Goal: Transaction & Acquisition: Purchase product/service

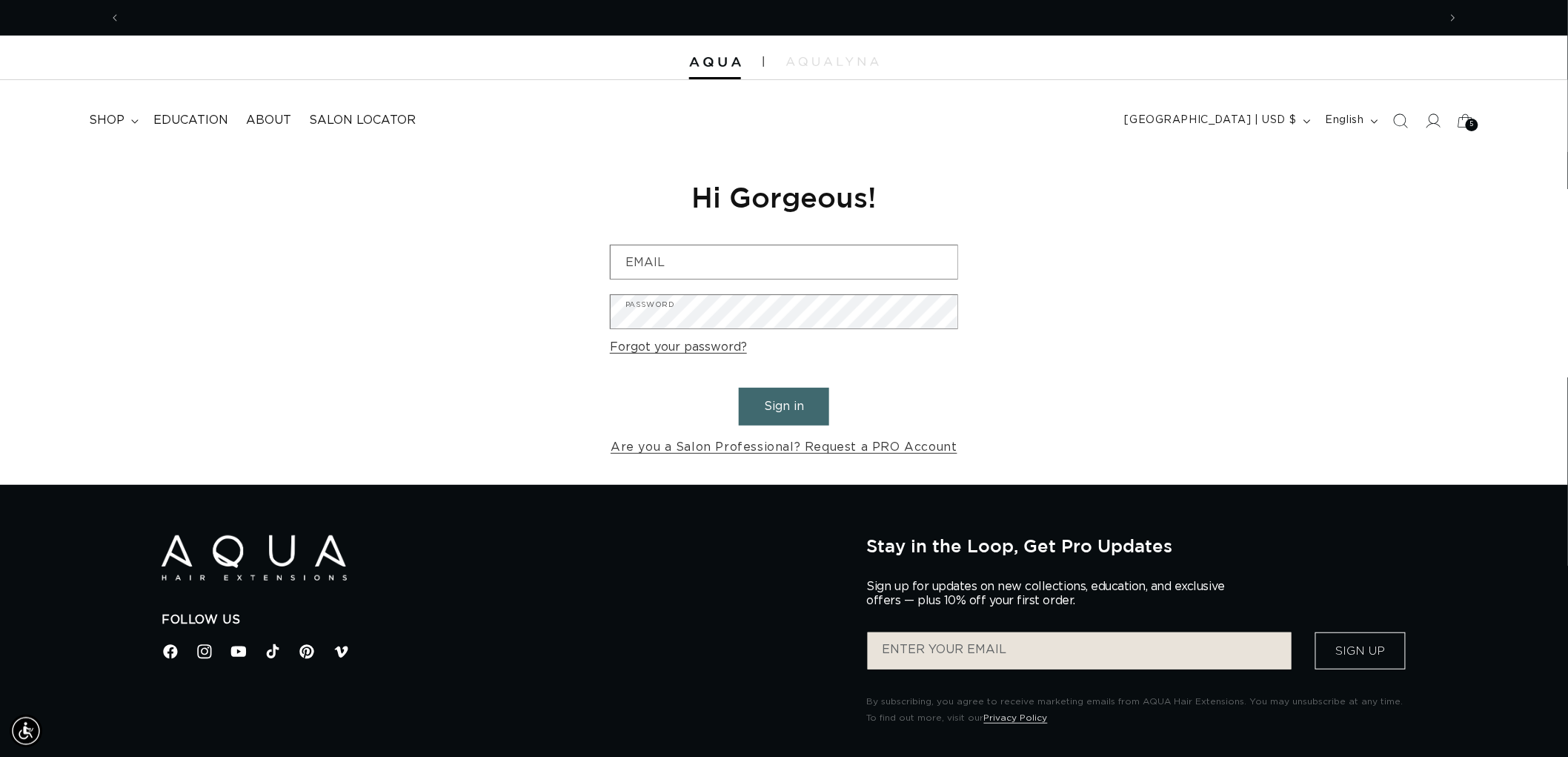
scroll to position [0, 1317]
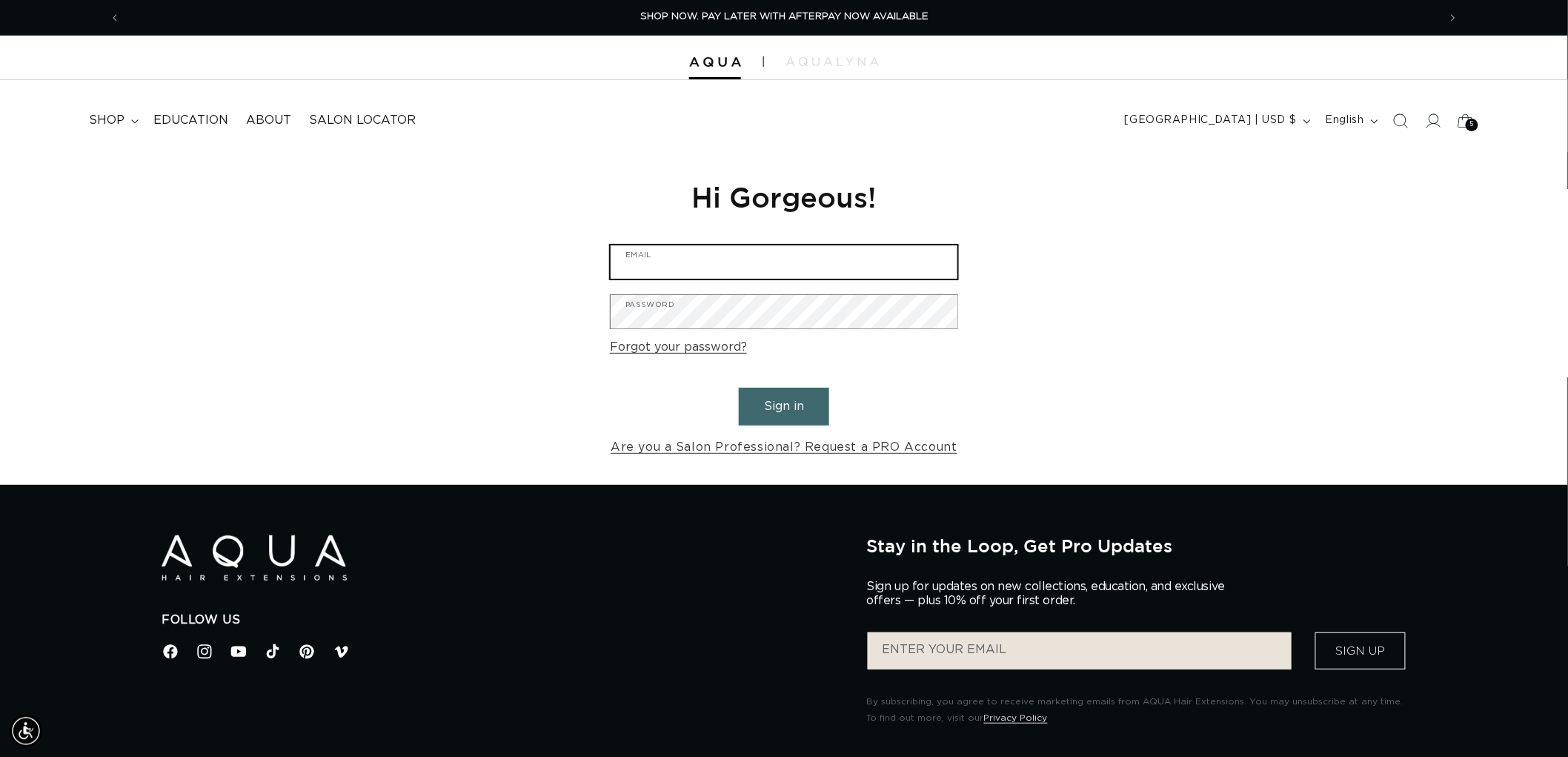
type input "graphics@pabeauty.com"
click at [791, 399] on button "Sign in" at bounding box center [784, 406] width 90 height 38
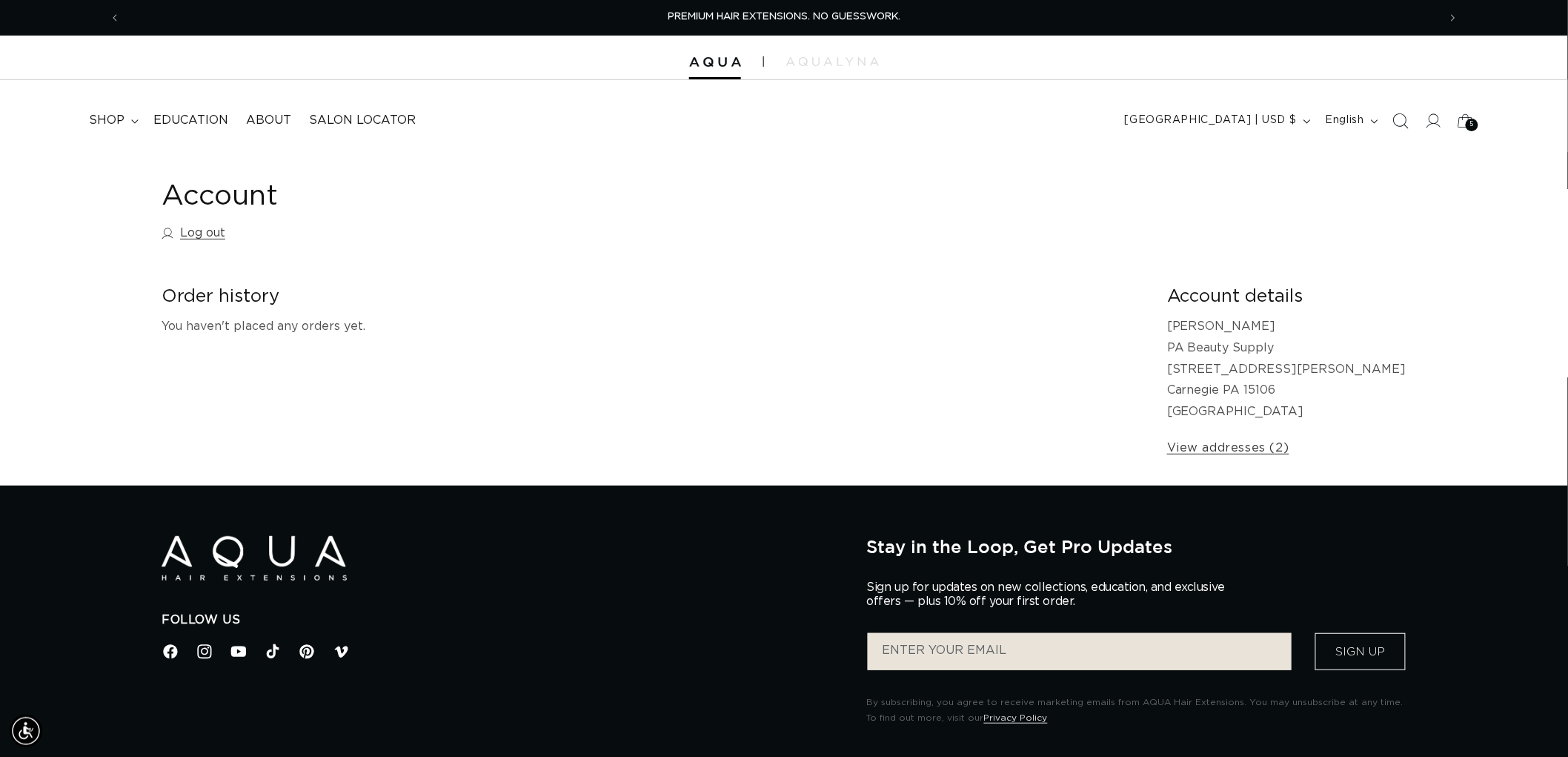
click at [1406, 132] on span "Search" at bounding box center [1400, 120] width 33 height 33
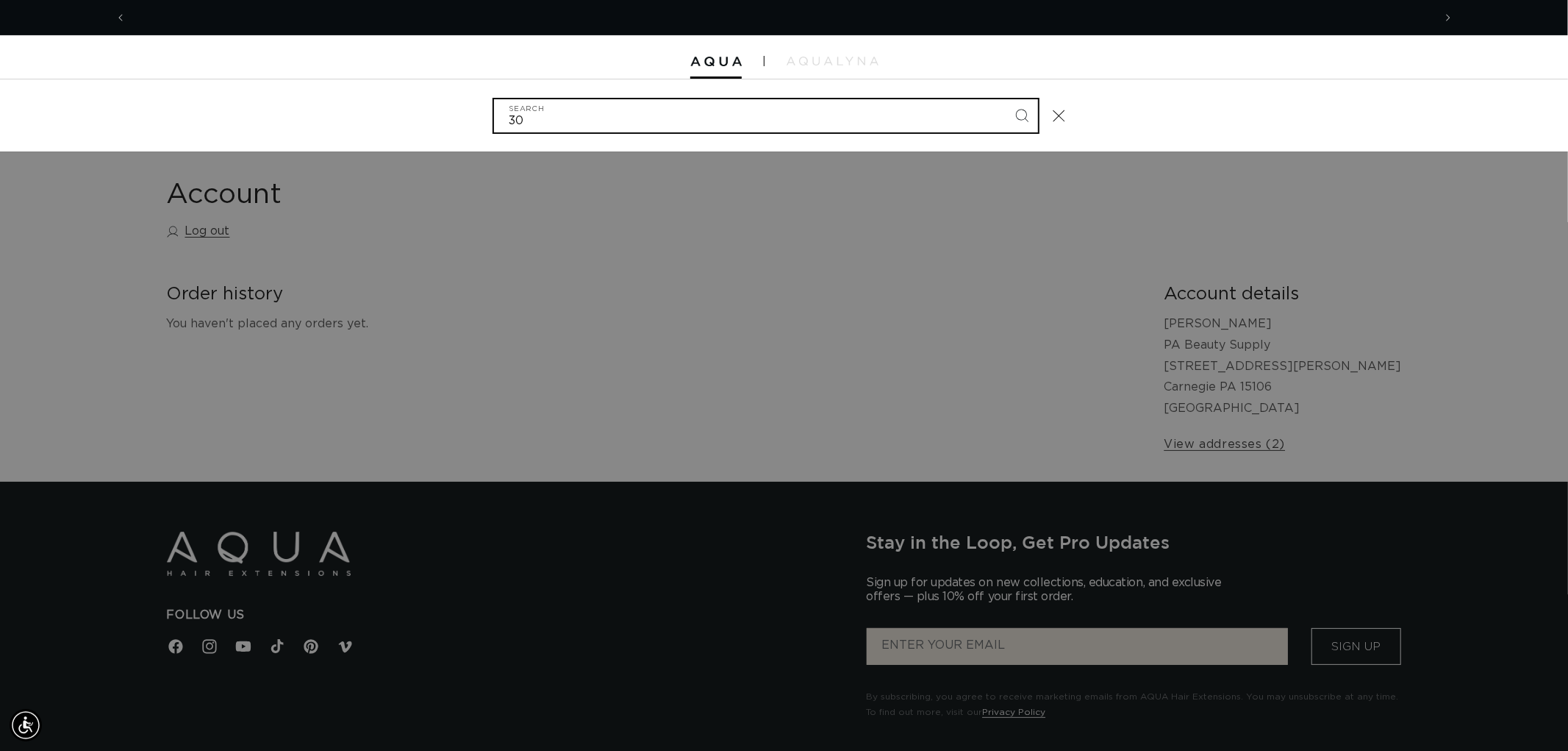
scroll to position [0, 1306]
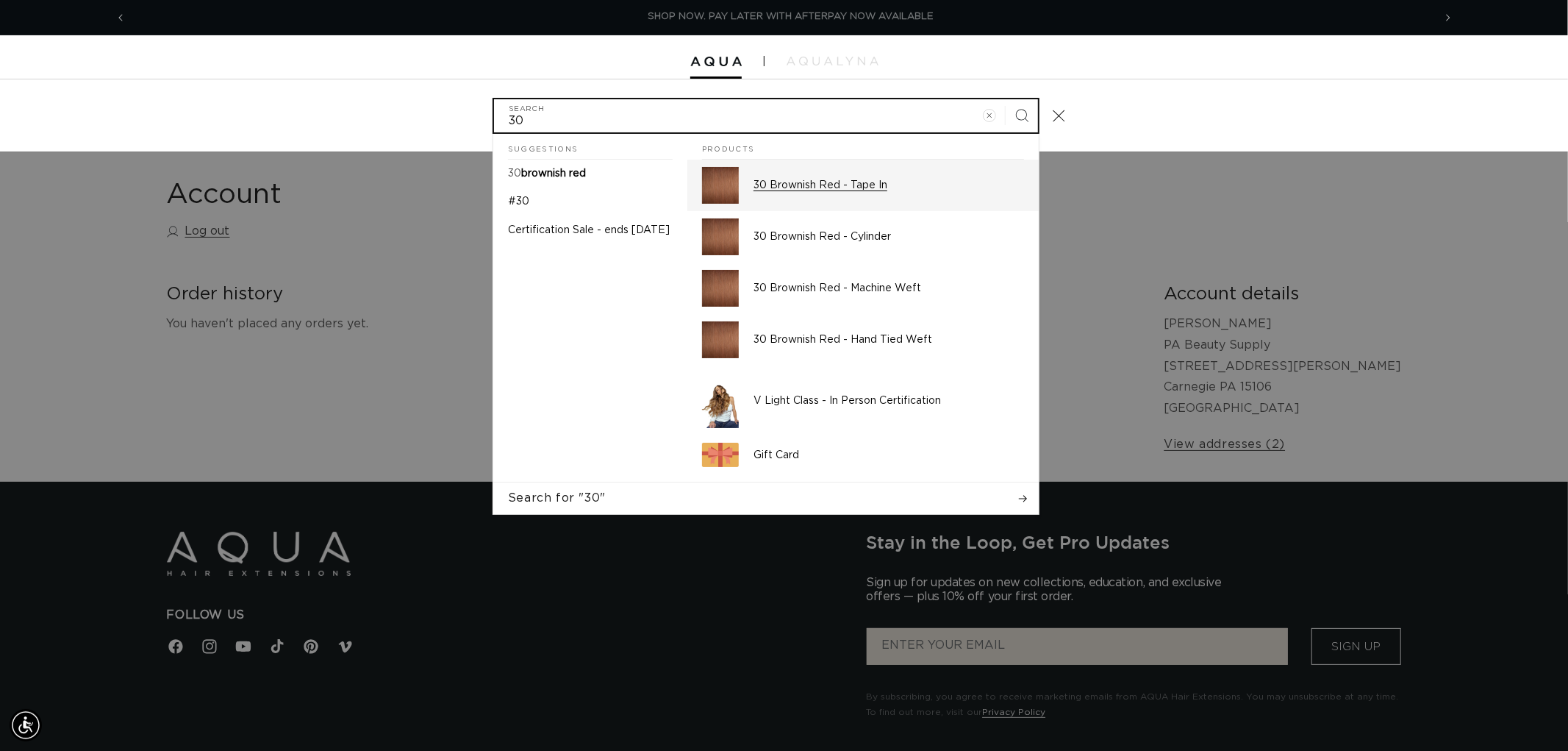
type input "30"
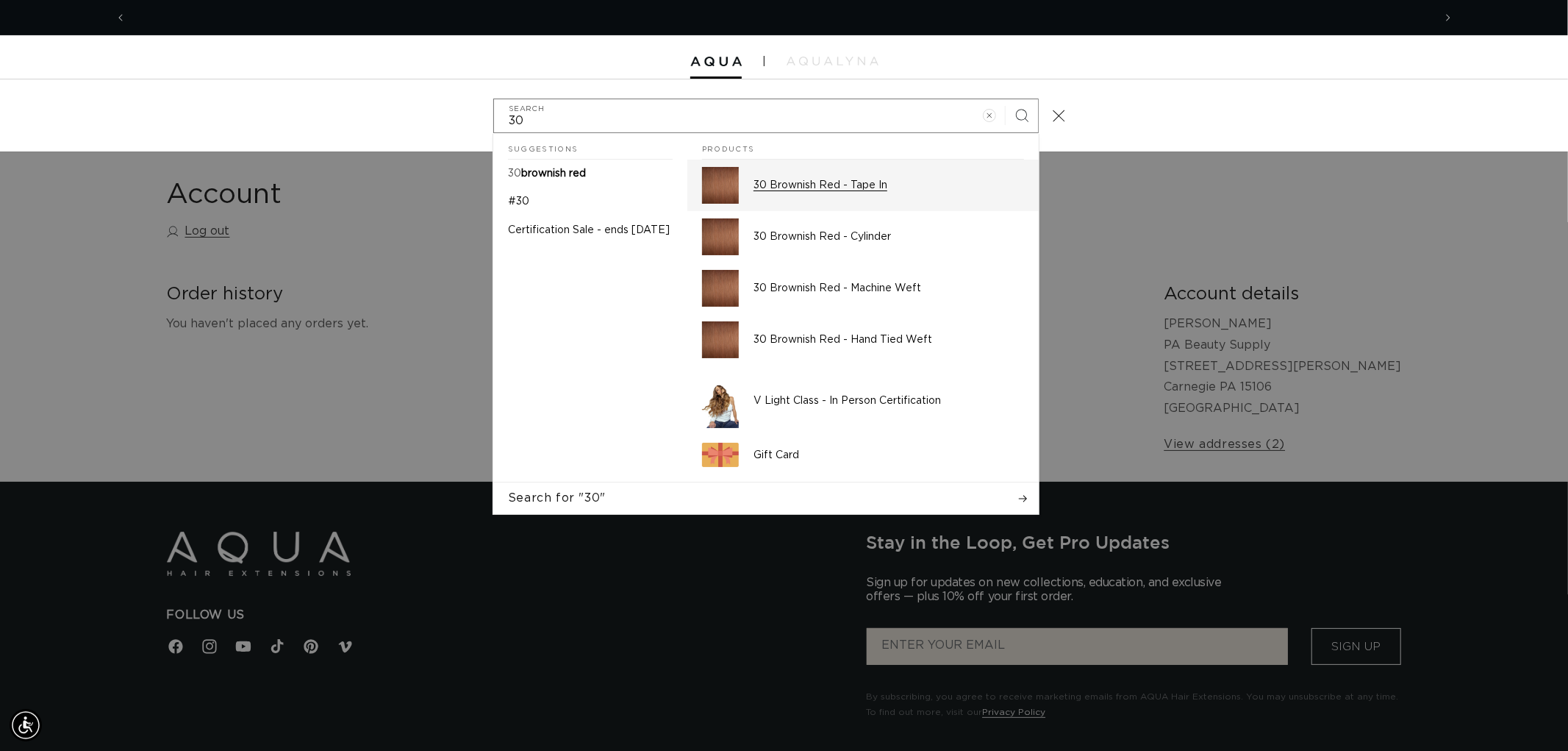
click at [802, 186] on p "30 Brownish Red - Tape In" at bounding box center [888, 184] width 271 height 13
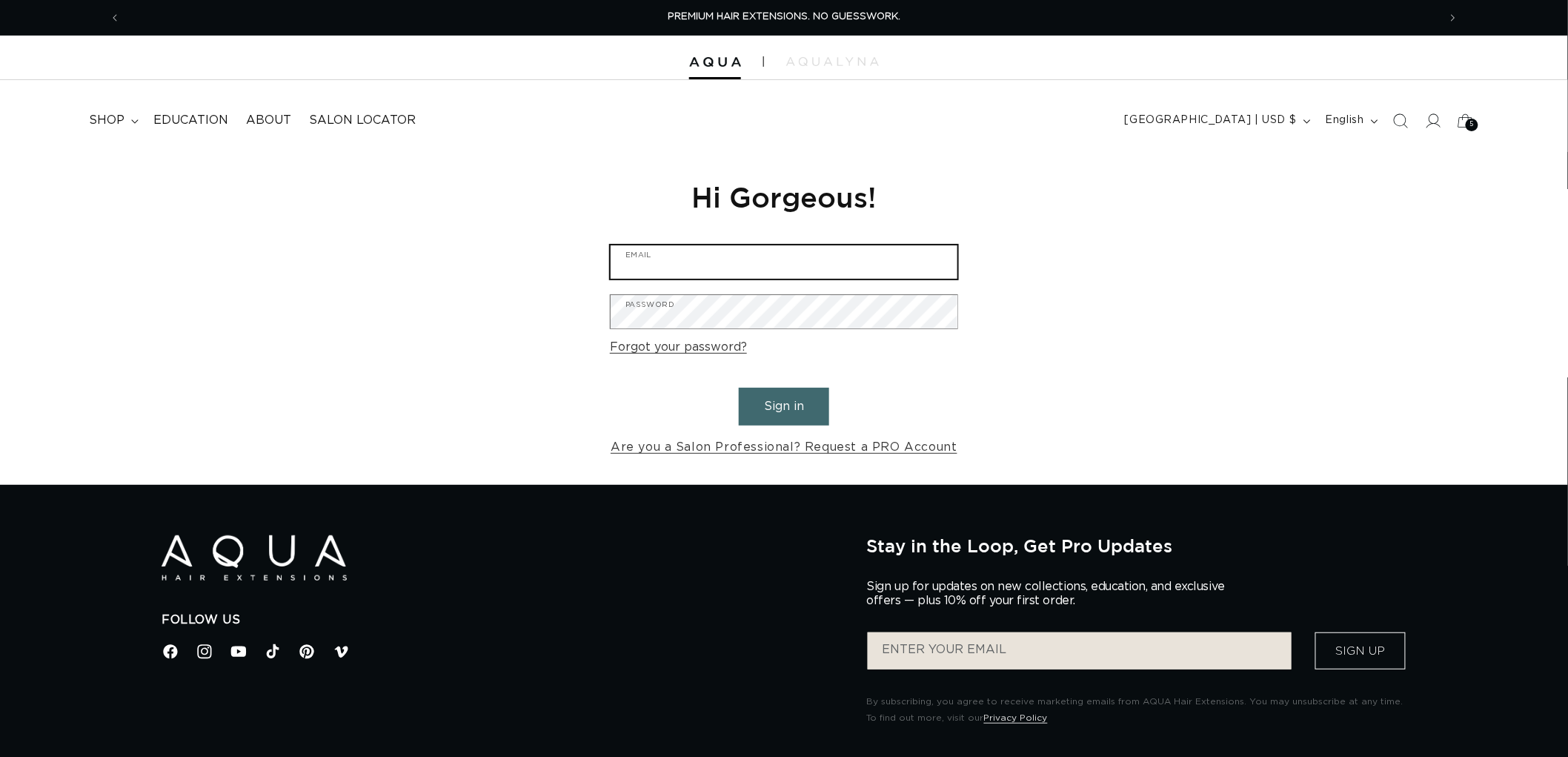
type input "graphics@pabeauty.com"
click at [807, 405] on button "Sign in" at bounding box center [784, 406] width 90 height 38
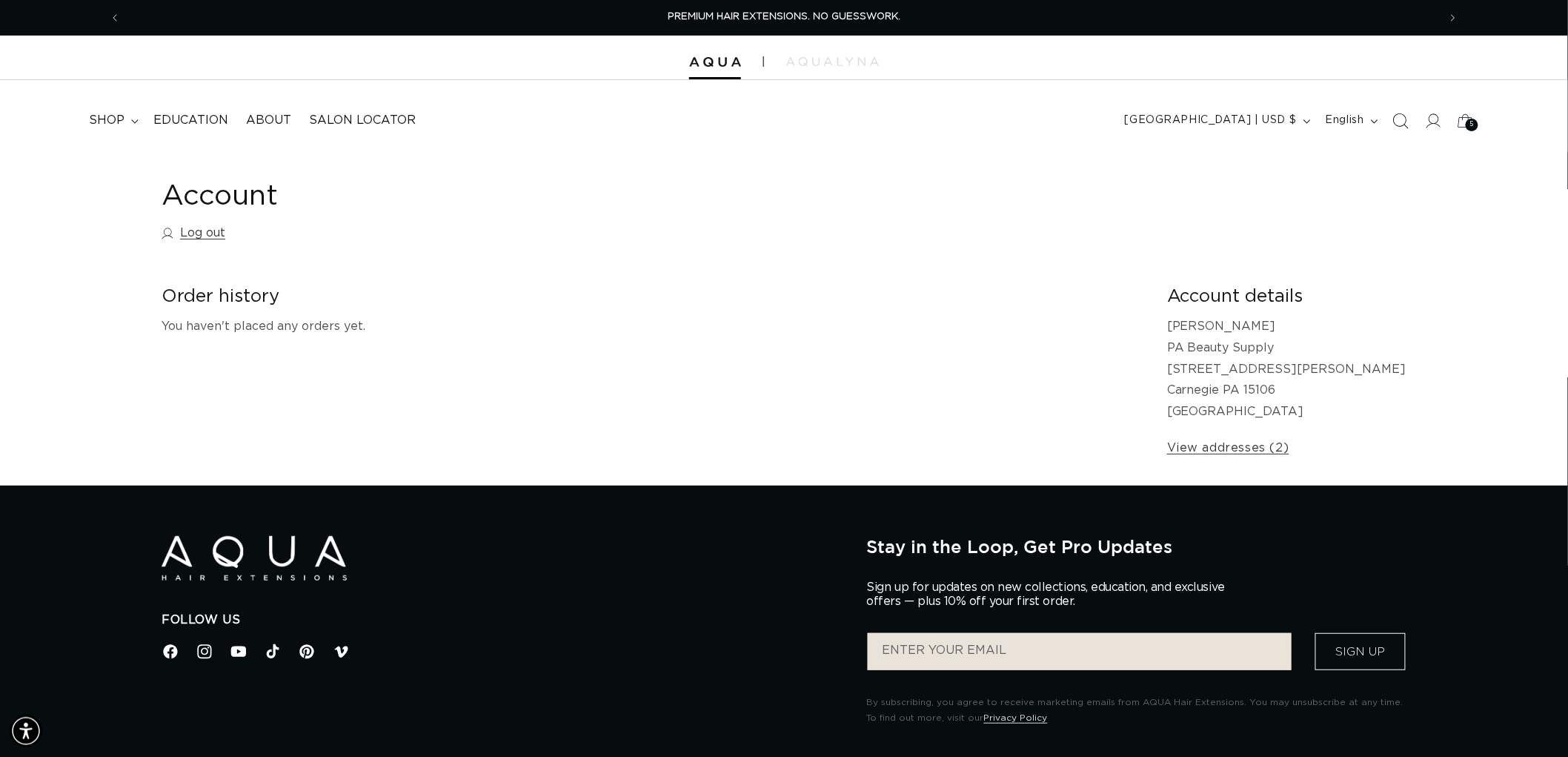
click at [1399, 115] on icon "Search" at bounding box center [1400, 120] width 16 height 16
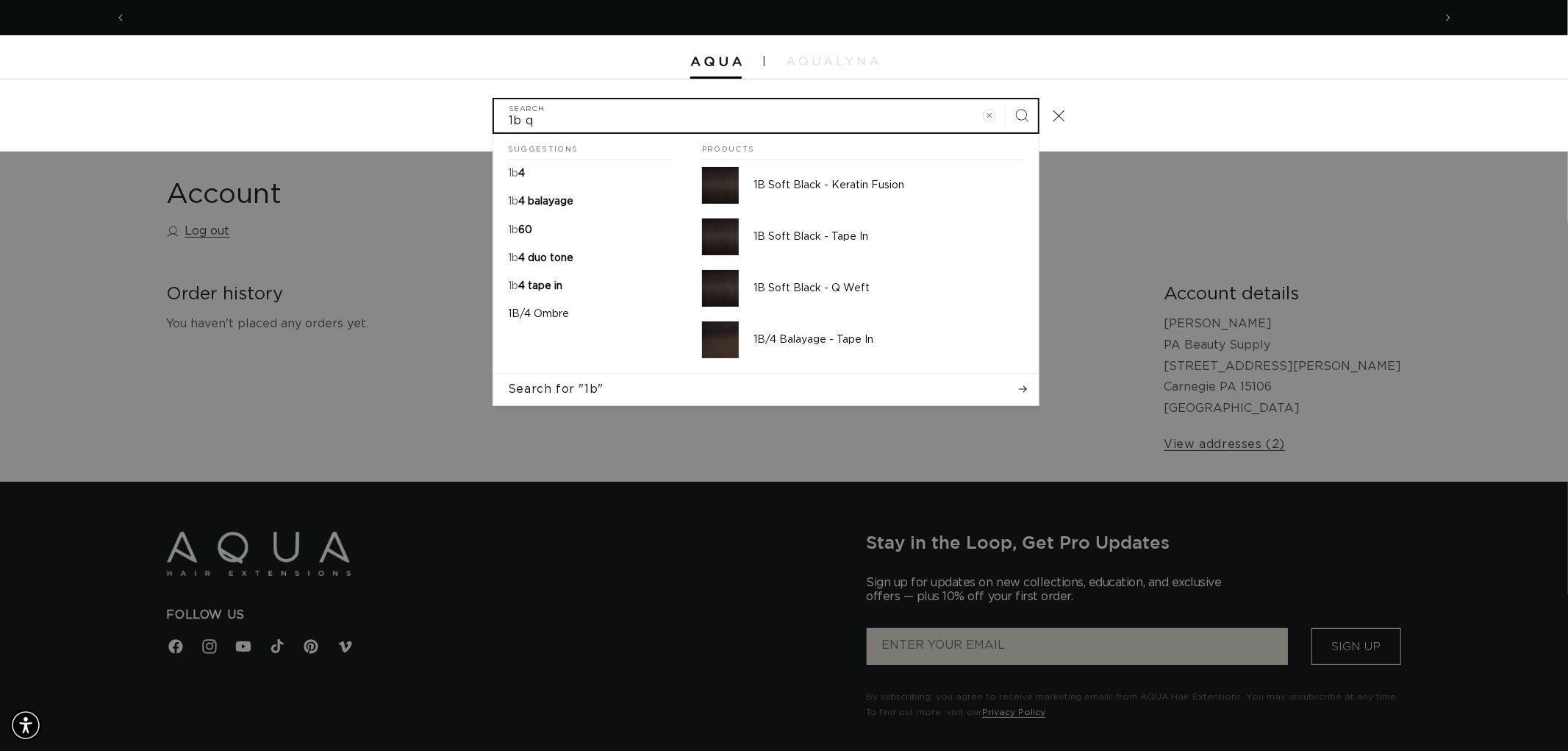
scroll to position [0, 2613]
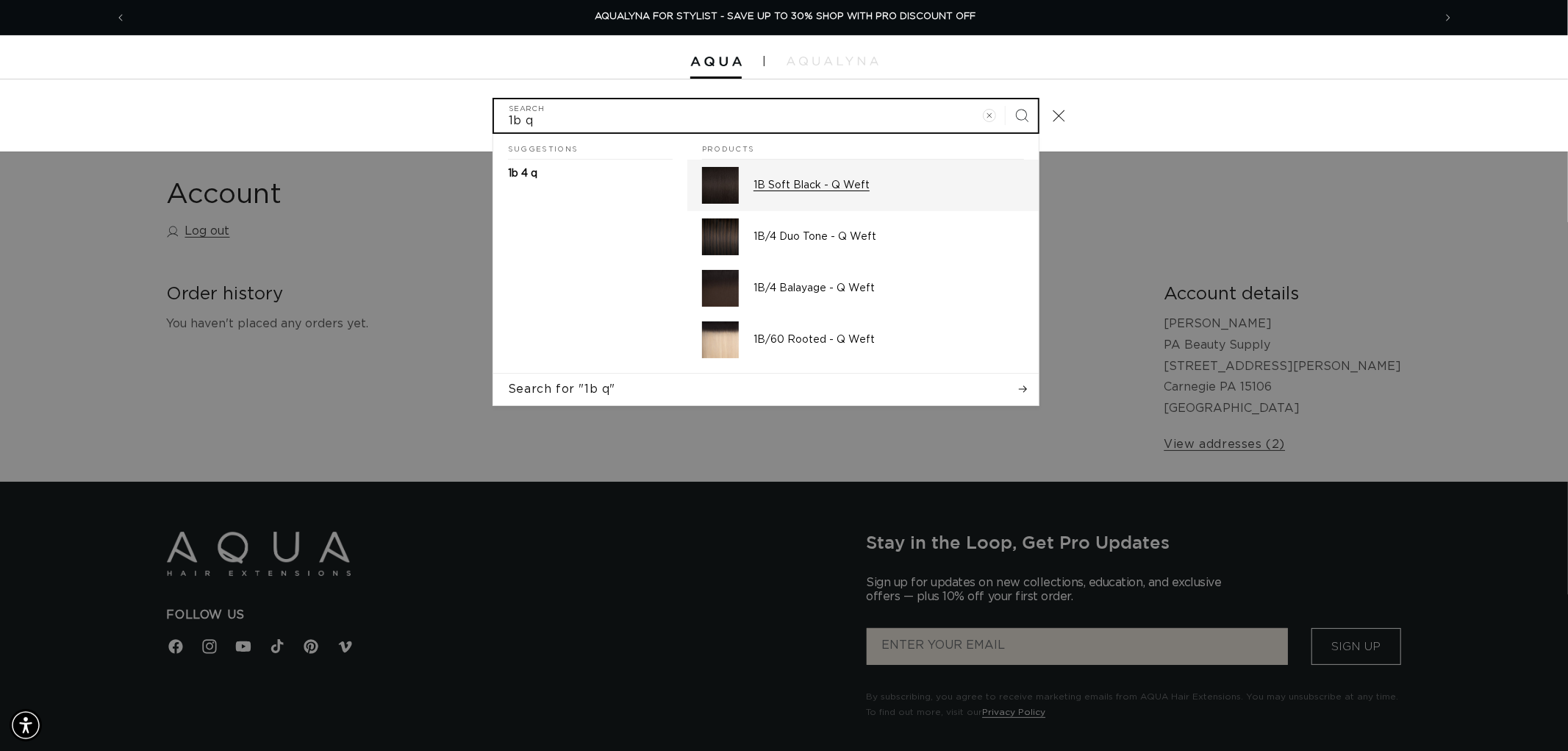
type input "1b q"
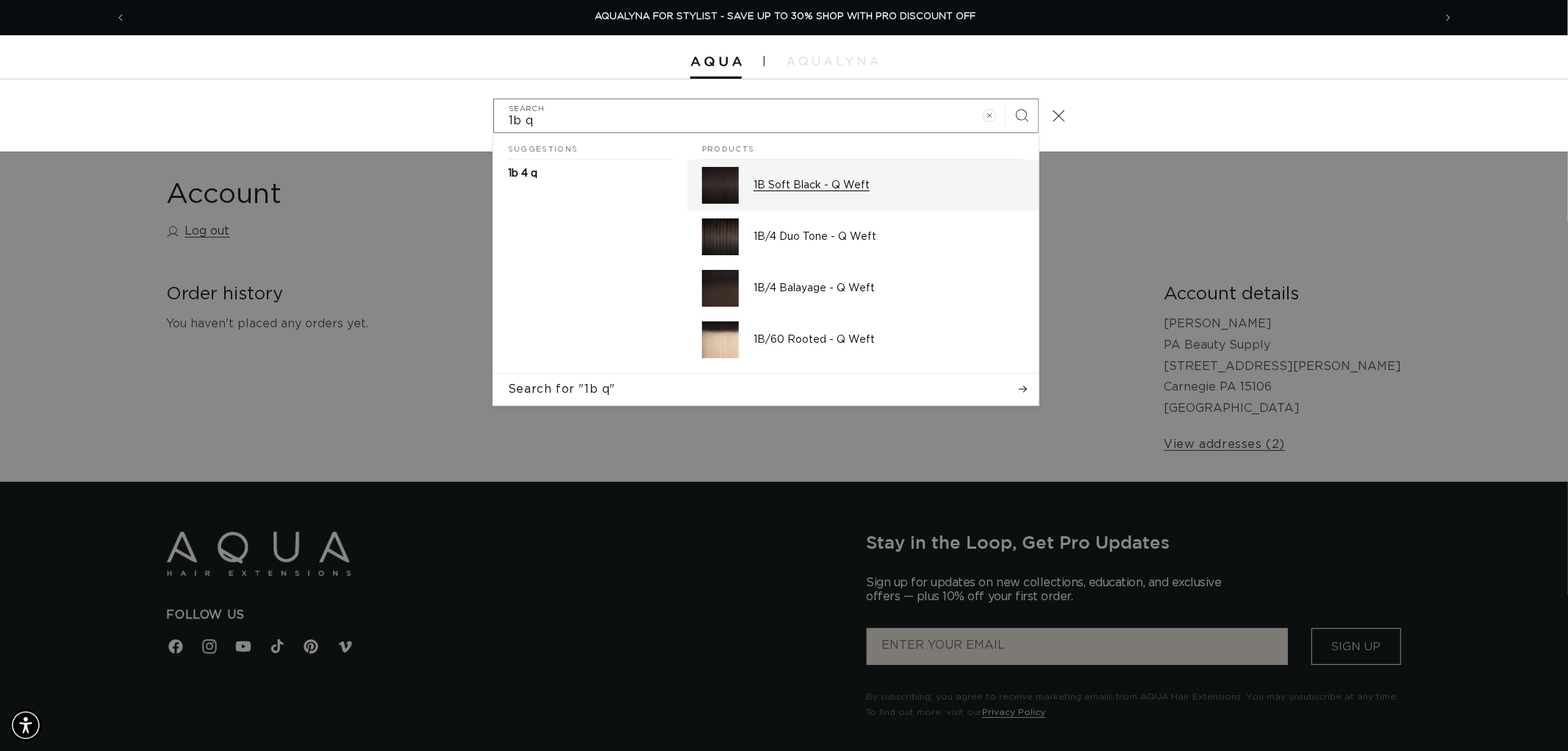
click at [872, 204] on link "1B Soft Black - Q Weft" at bounding box center [863, 185] width 352 height 51
